Goal: Task Accomplishment & Management: Use online tool/utility

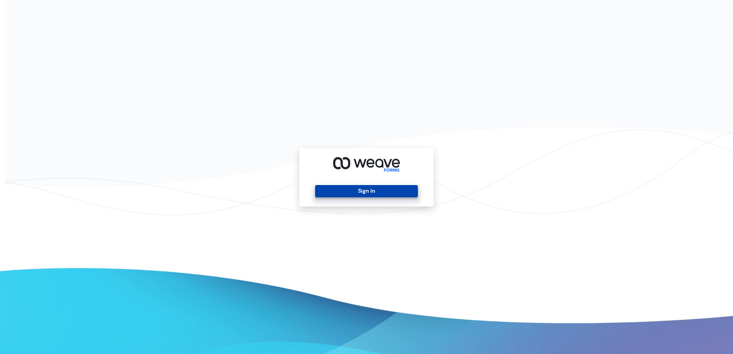
click at [367, 191] on button "Sign In" at bounding box center [366, 191] width 102 height 12
